Goal: Information Seeking & Learning: Learn about a topic

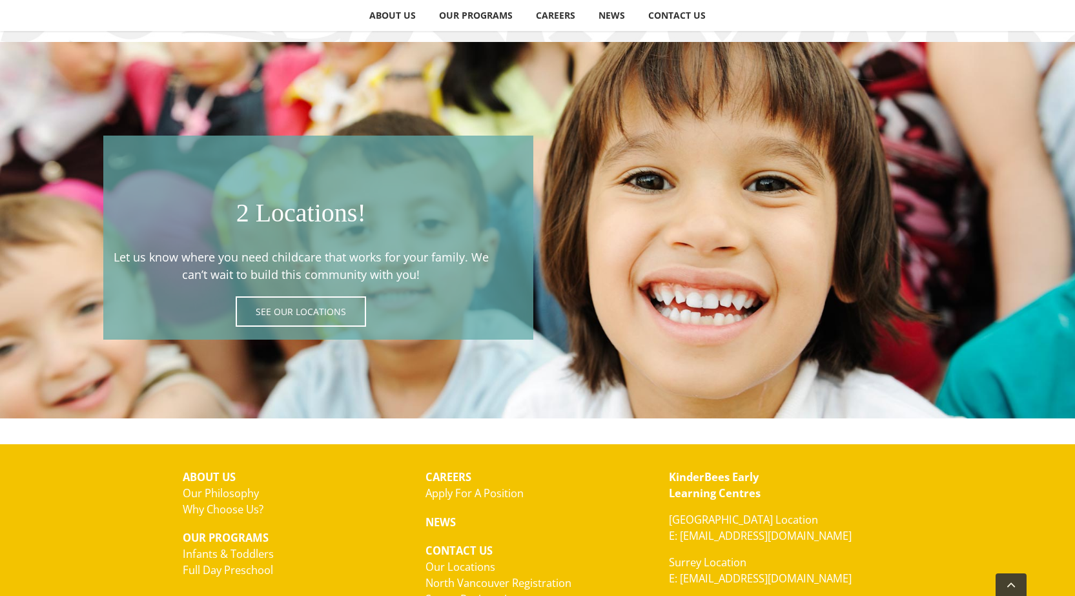
scroll to position [2327, 0]
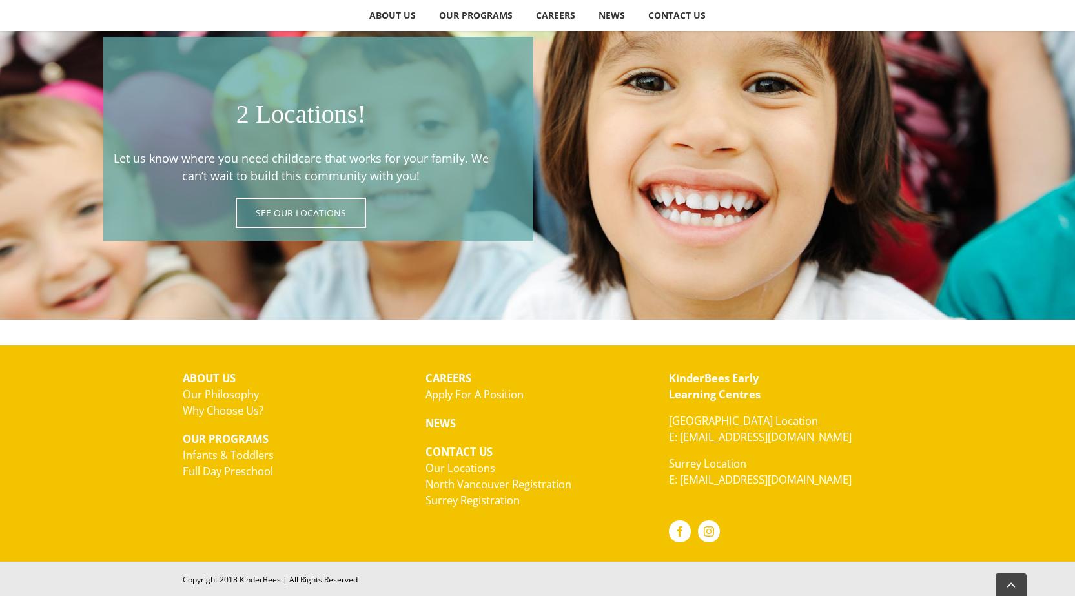
click at [246, 453] on link "Infants & Toddlers" at bounding box center [228, 454] width 91 height 15
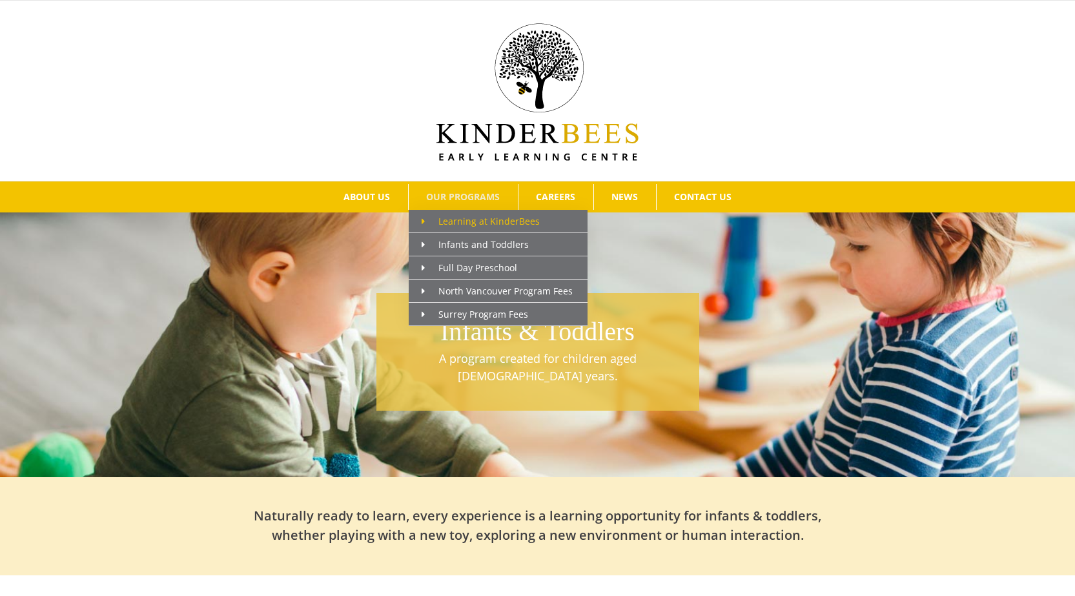
click at [462, 218] on span "Learning at KinderBees" at bounding box center [481, 221] width 118 height 12
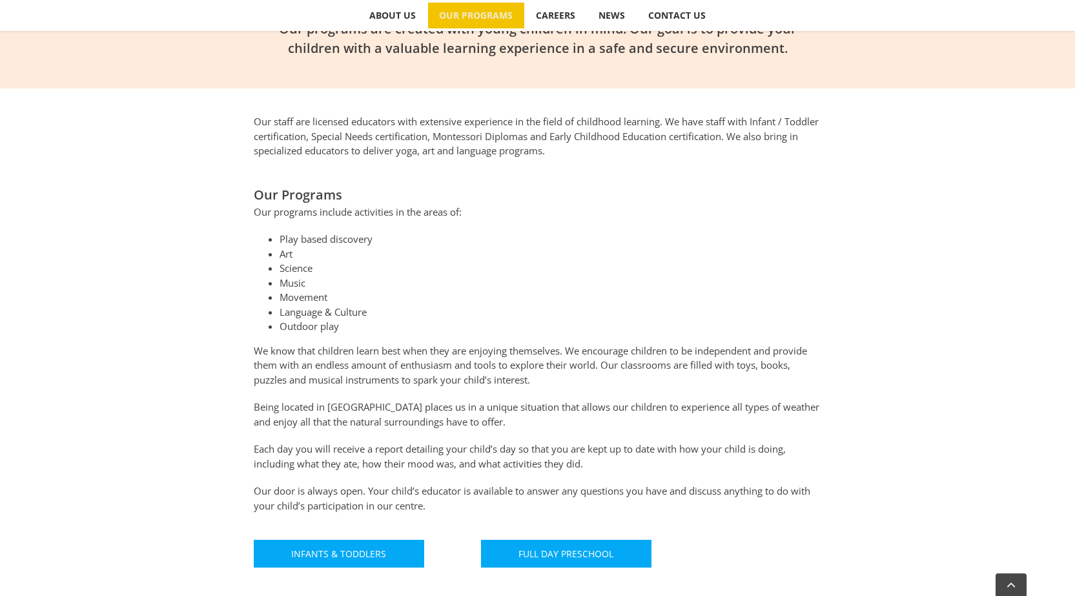
scroll to position [451, 0]
